Goal: Information Seeking & Learning: Learn about a topic

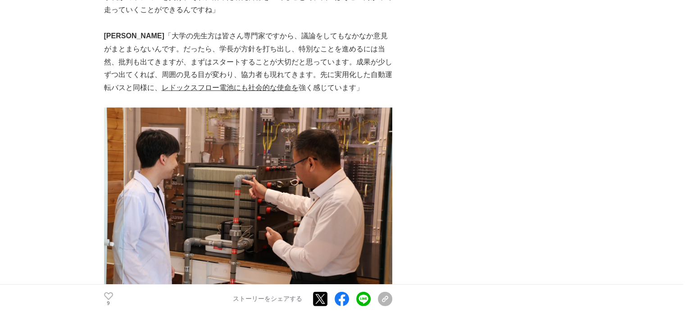
scroll to position [2435, 0]
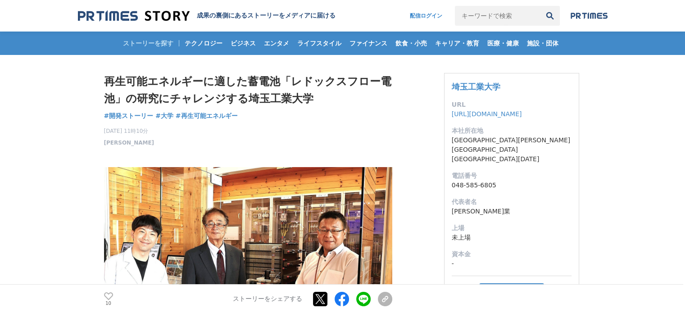
click at [267, 16] on h2 "成果の裏側にあるストーリーをメディアに届ける" at bounding box center [266, 16] width 139 height 8
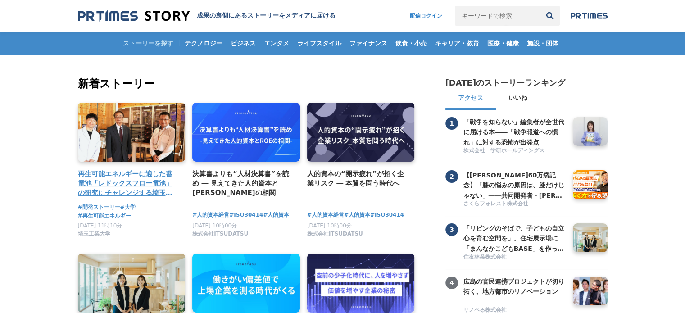
drag, startPoint x: 128, startPoint y: 63, endPoint x: 111, endPoint y: 139, distance: 77.9
click at [111, 139] on link at bounding box center [131, 132] width 113 height 62
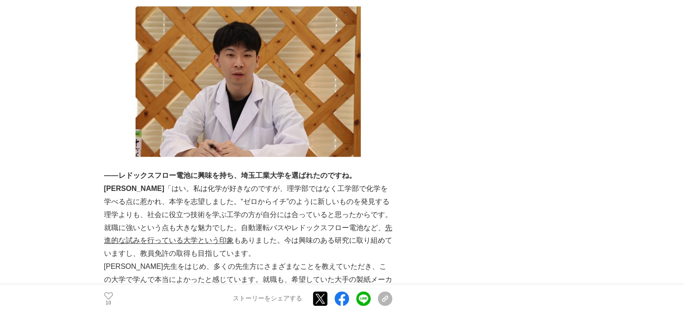
scroll to position [4253, 0]
